Goal: Navigation & Orientation: Go to known website

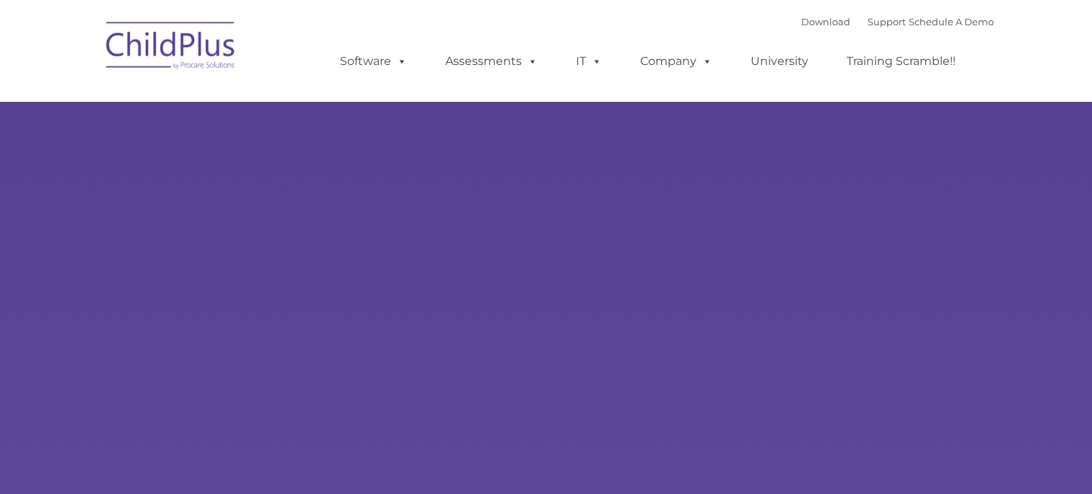
select select "MEDIUM"
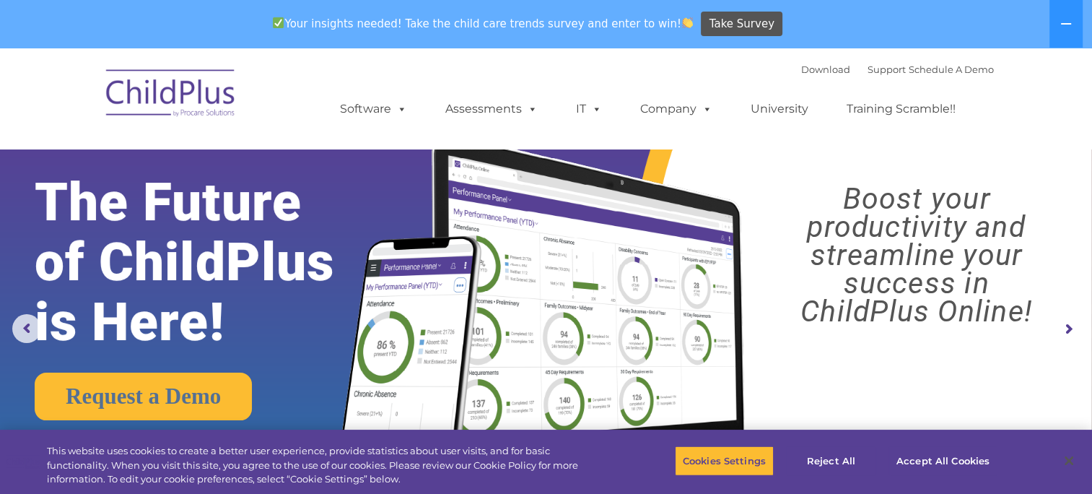
click at [189, 91] on img at bounding box center [171, 95] width 144 height 72
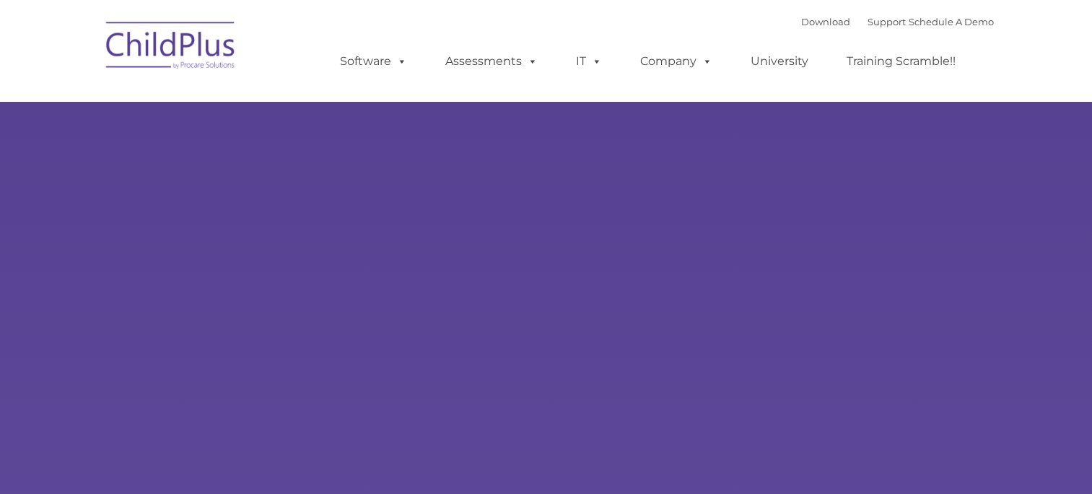
type input ""
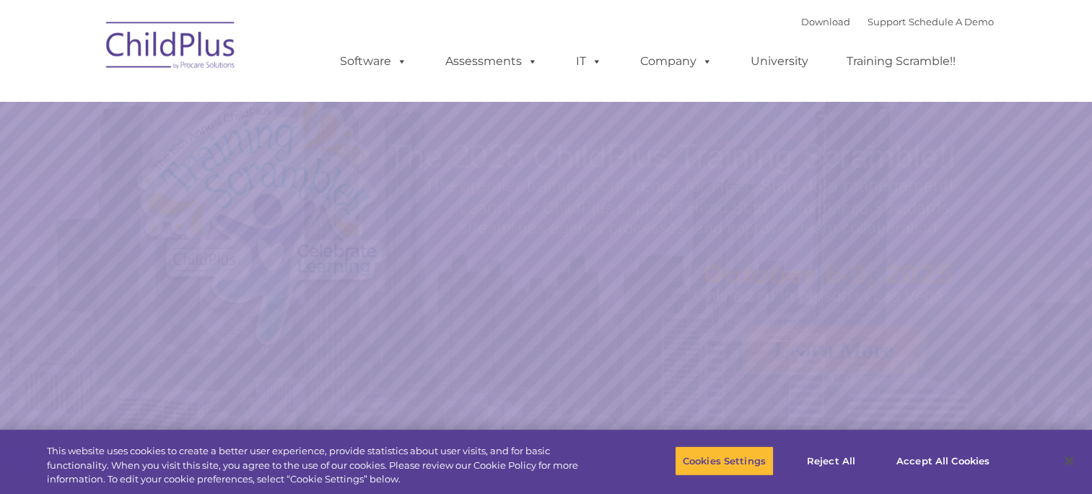
select select "MEDIUM"
